Goal: Information Seeking & Learning: Learn about a topic

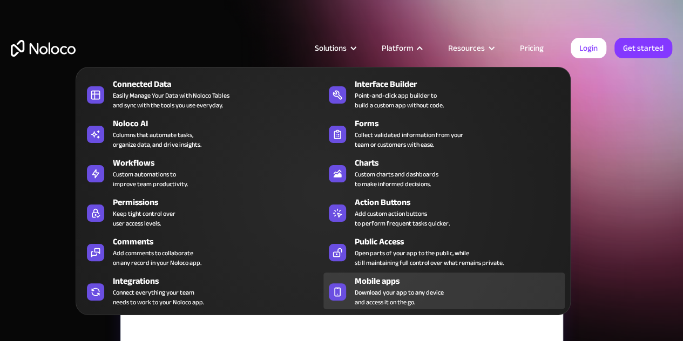
click at [350, 290] on link "Mobile apps Download your app to any device and access it on the go." at bounding box center [443, 291] width 241 height 37
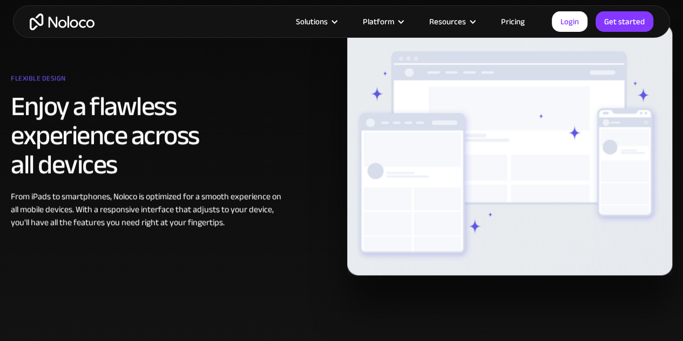
scroll to position [648, 0]
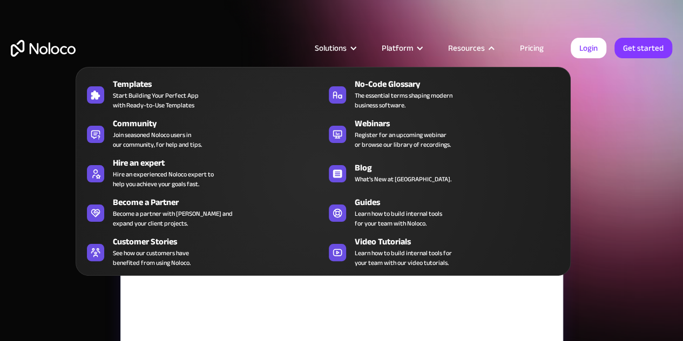
click at [460, 46] on div "Resources" at bounding box center [466, 48] width 37 height 14
click at [465, 49] on div "Resources" at bounding box center [466, 48] width 37 height 14
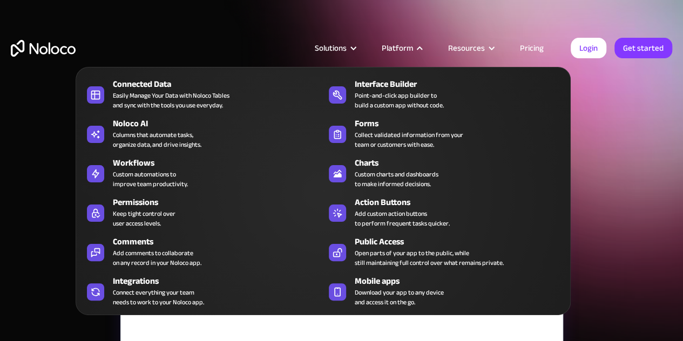
click at [407, 45] on div "Platform" at bounding box center [397, 48] width 31 height 14
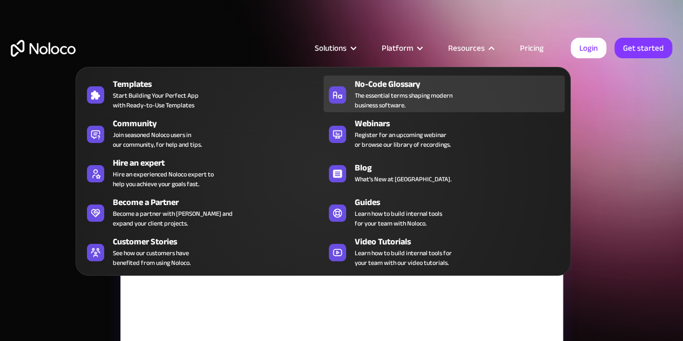
click at [523, 100] on div "No-Code Glossary The essential terms shaping modern business software." at bounding box center [457, 94] width 205 height 32
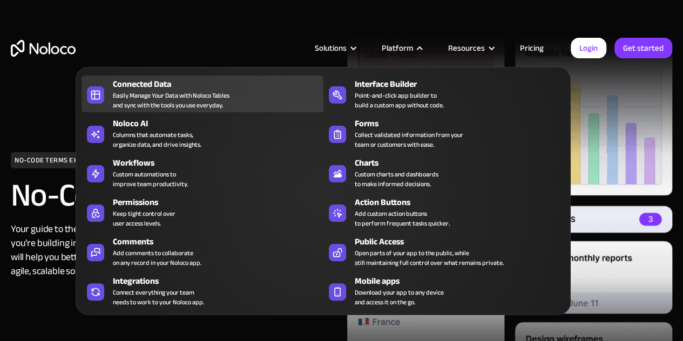
click at [243, 85] on div "Connected Data" at bounding box center [220, 84] width 215 height 13
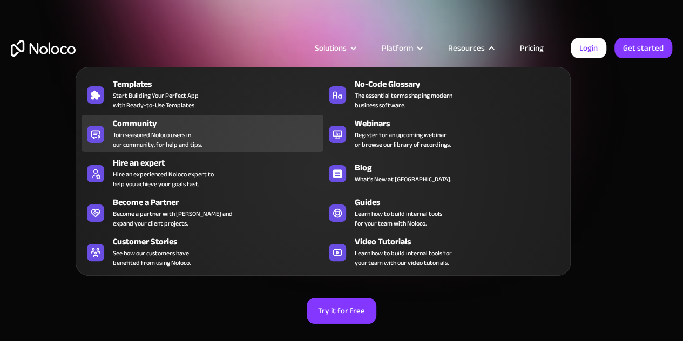
click at [161, 126] on div "Community" at bounding box center [220, 123] width 215 height 13
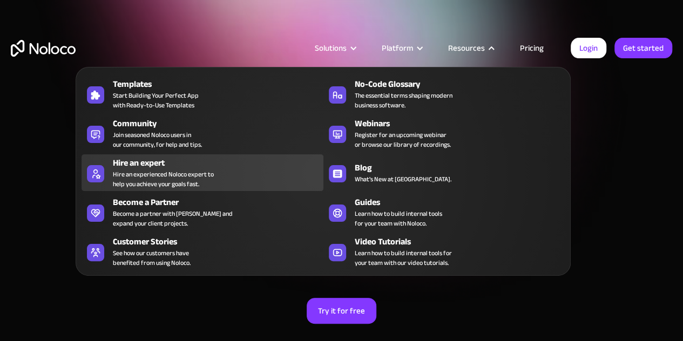
click at [137, 165] on div "Hire an expert" at bounding box center [220, 162] width 215 height 13
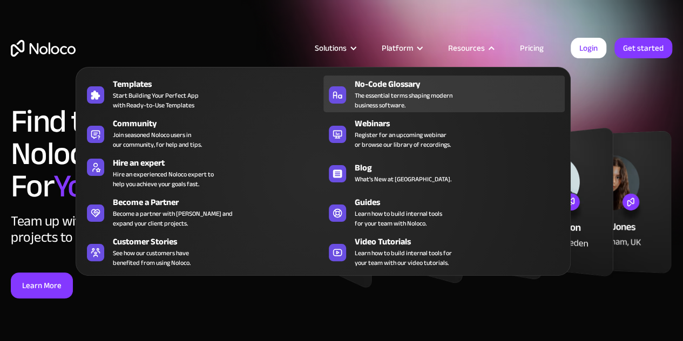
click at [387, 91] on span "The essential terms shaping modern business software." at bounding box center [404, 100] width 98 height 19
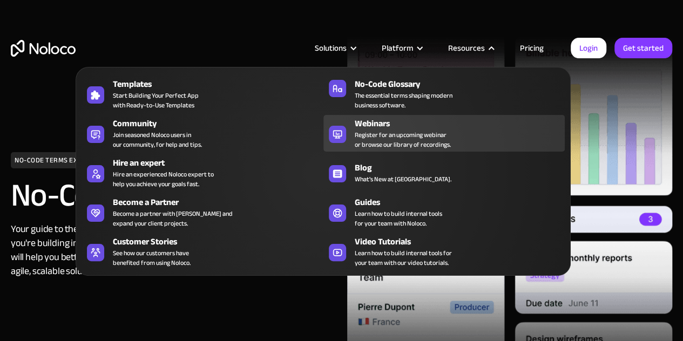
click at [423, 132] on span "Register for an upcoming webinar or browse our library of recordings." at bounding box center [403, 139] width 96 height 19
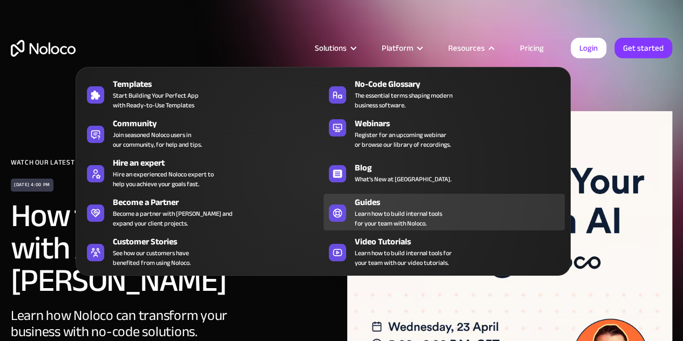
click at [370, 209] on span "Learn how to build internal tools for your team with Noloco." at bounding box center [398, 218] width 87 height 19
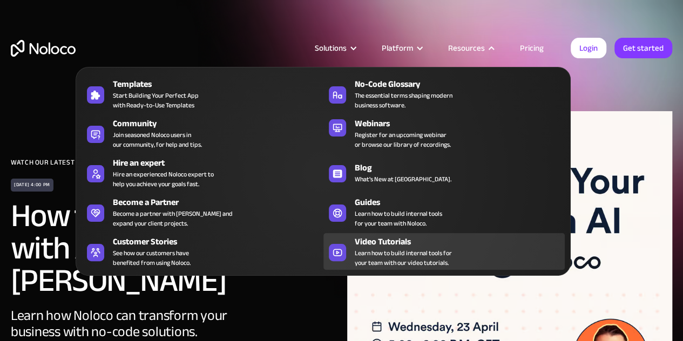
click at [377, 240] on div "Video Tutorials" at bounding box center [462, 241] width 215 height 13
